Goal: Task Accomplishment & Management: Use online tool/utility

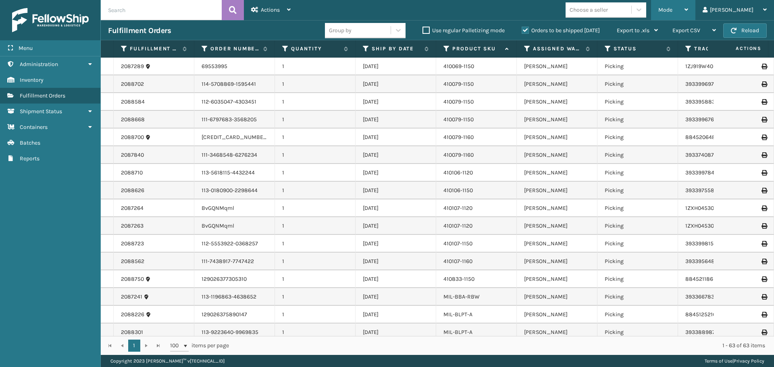
click at [695, 5] on div "Mode Regular Mode Picking Mode Labeling Mode Exit Scan Mode" at bounding box center [673, 10] width 44 height 20
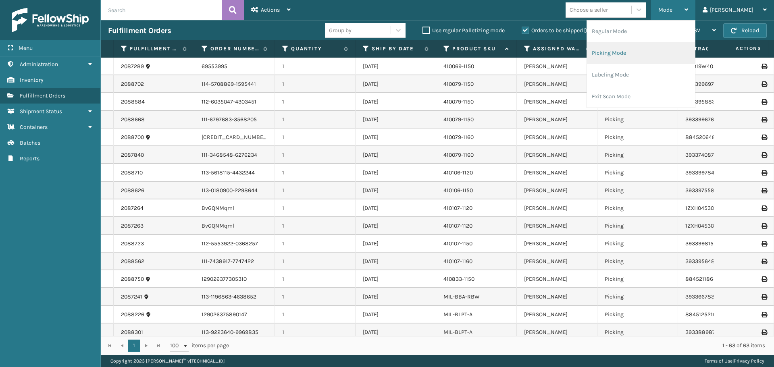
click at [655, 57] on li "Picking Mode" at bounding box center [641, 53] width 108 height 22
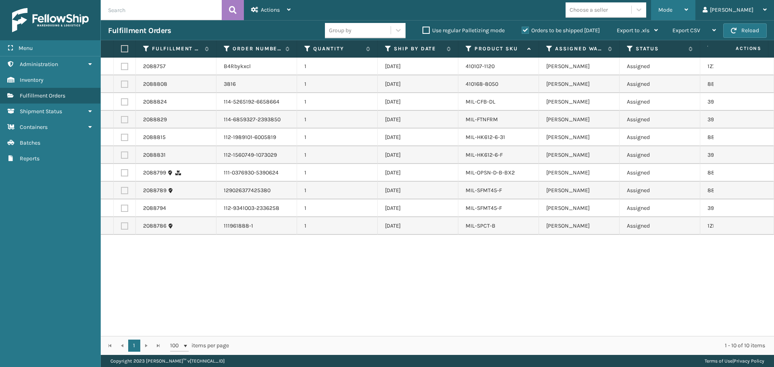
click at [688, 11] on div "Mode" at bounding box center [673, 10] width 30 height 20
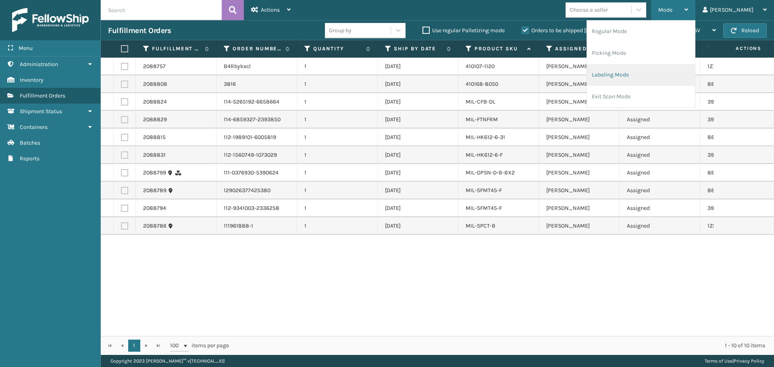
click at [658, 75] on li "Labeling Mode" at bounding box center [641, 75] width 108 height 22
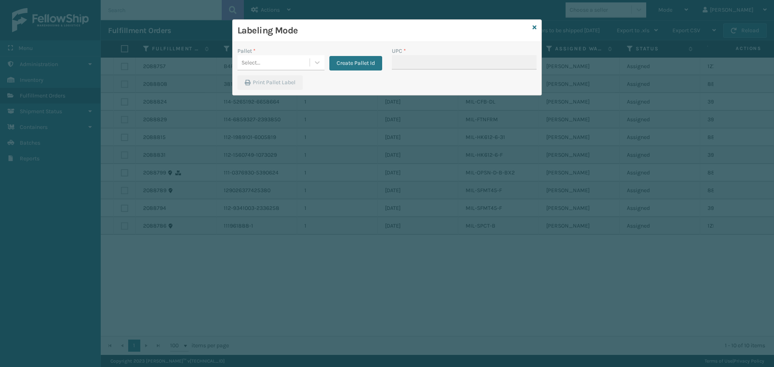
click at [541, 24] on div "Labeling Mode" at bounding box center [386, 31] width 309 height 22
click at [532, 25] on icon at bounding box center [534, 28] width 4 height 6
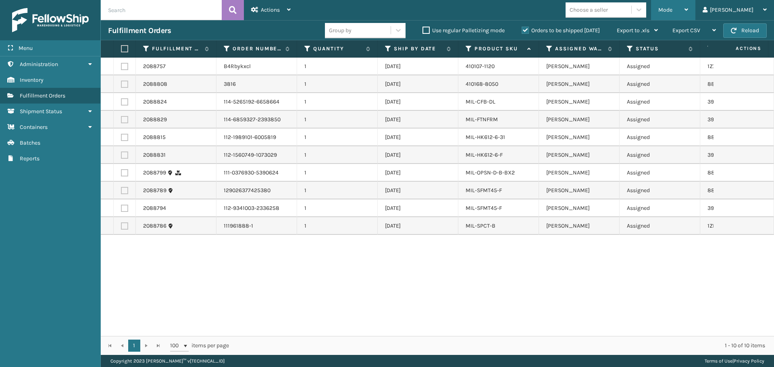
click at [688, 9] on icon at bounding box center [686, 10] width 4 height 6
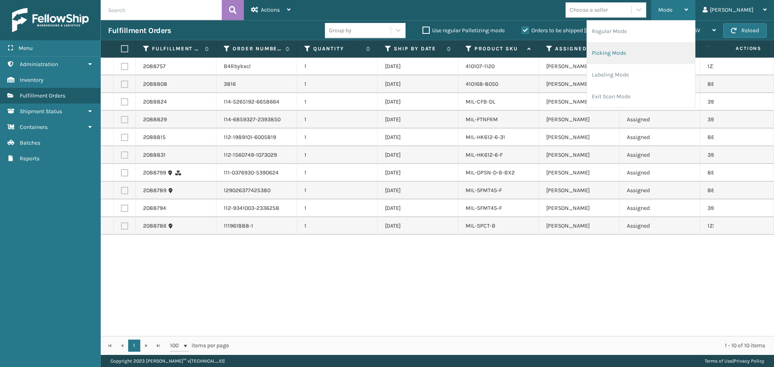
click at [645, 54] on li "Picking Mode" at bounding box center [641, 53] width 108 height 22
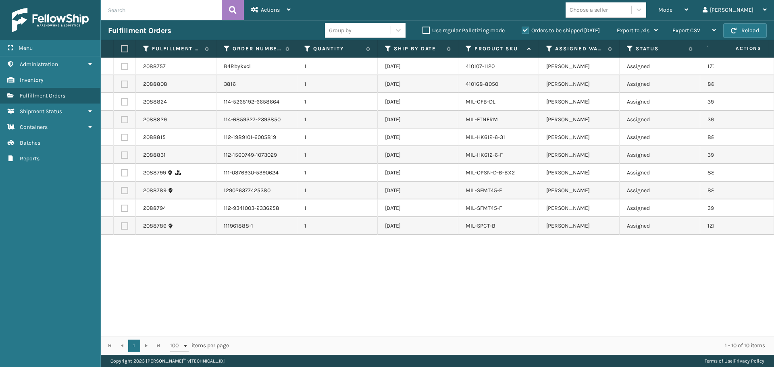
click at [123, 48] on label at bounding box center [123, 48] width 5 height 7
click at [121, 48] on input "checkbox" at bounding box center [121, 48] width 0 height 5
checkbox input "true"
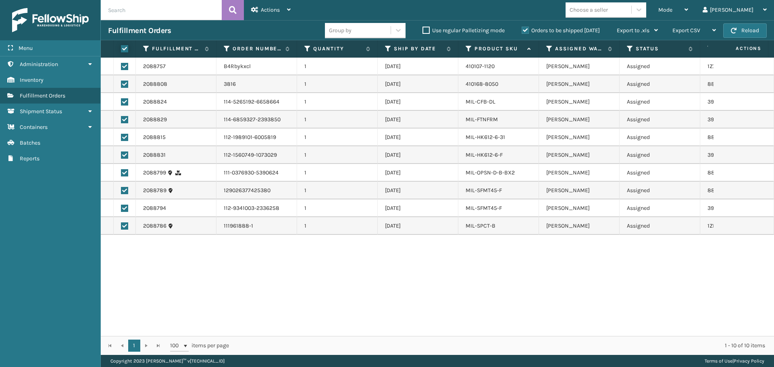
checkbox input "true"
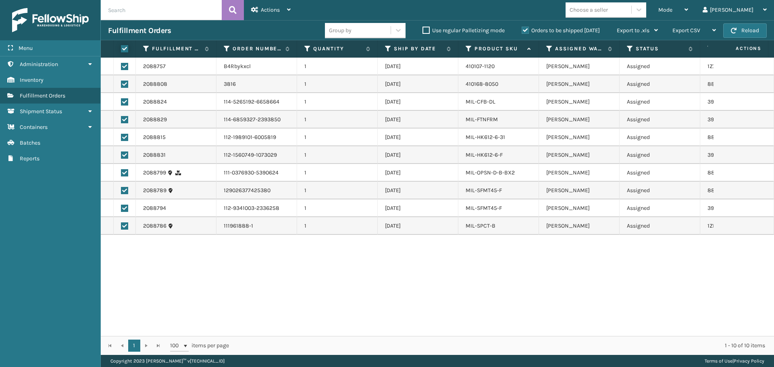
checkbox input "true"
click at [285, 10] on div "Actions" at bounding box center [270, 10] width 39 height 20
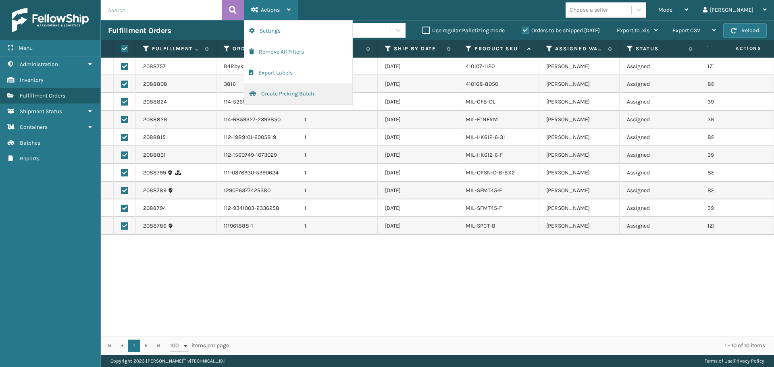
click at [315, 98] on button "Create Picking Batch" at bounding box center [298, 93] width 108 height 21
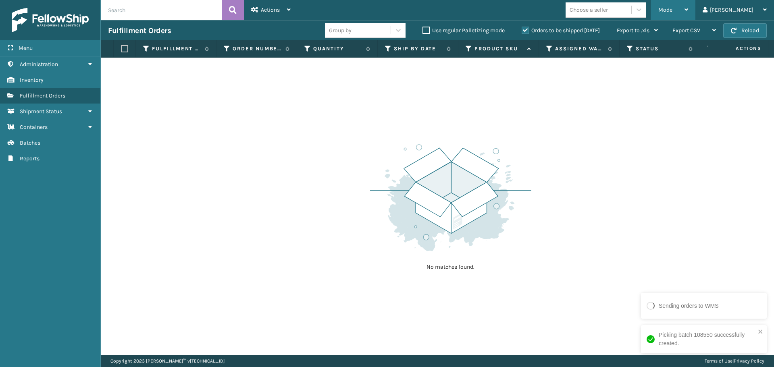
click at [688, 16] on div "Mode" at bounding box center [673, 10] width 30 height 20
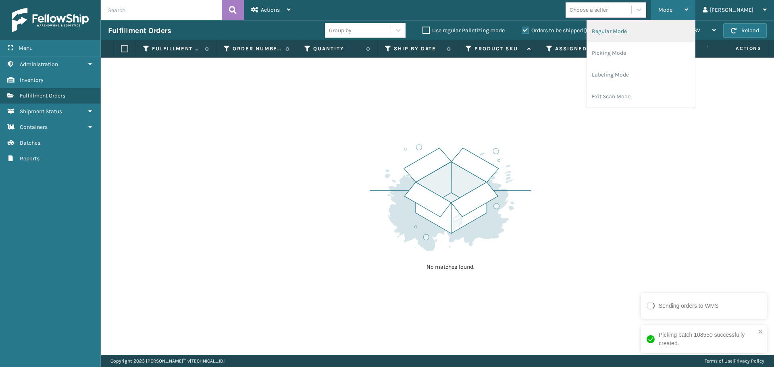
click at [652, 37] on li "Regular Mode" at bounding box center [641, 32] width 108 height 22
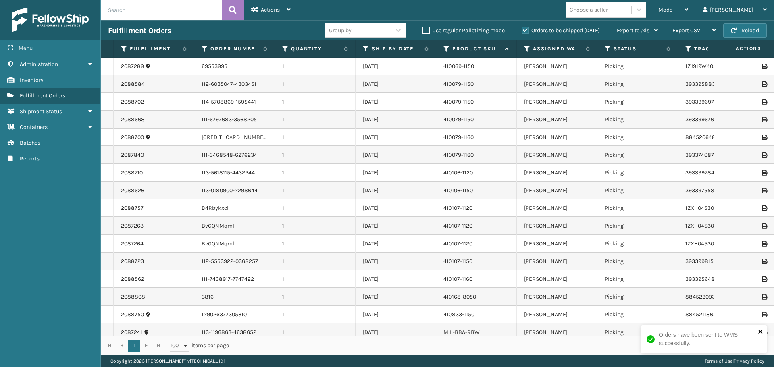
click at [759, 333] on icon "close" at bounding box center [760, 331] width 6 height 6
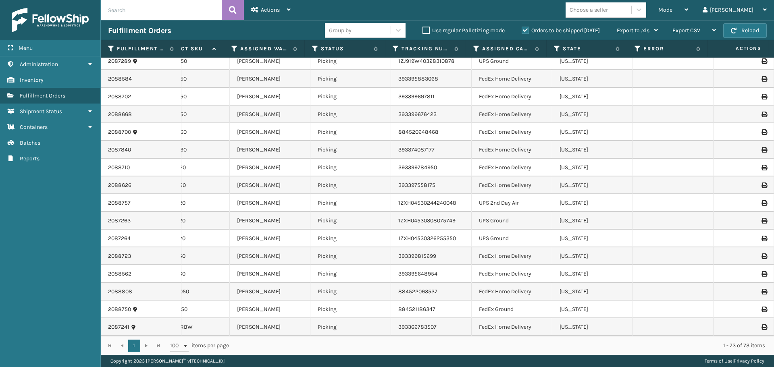
scroll to position [0, 293]
